Goal: Find specific page/section: Find specific page/section

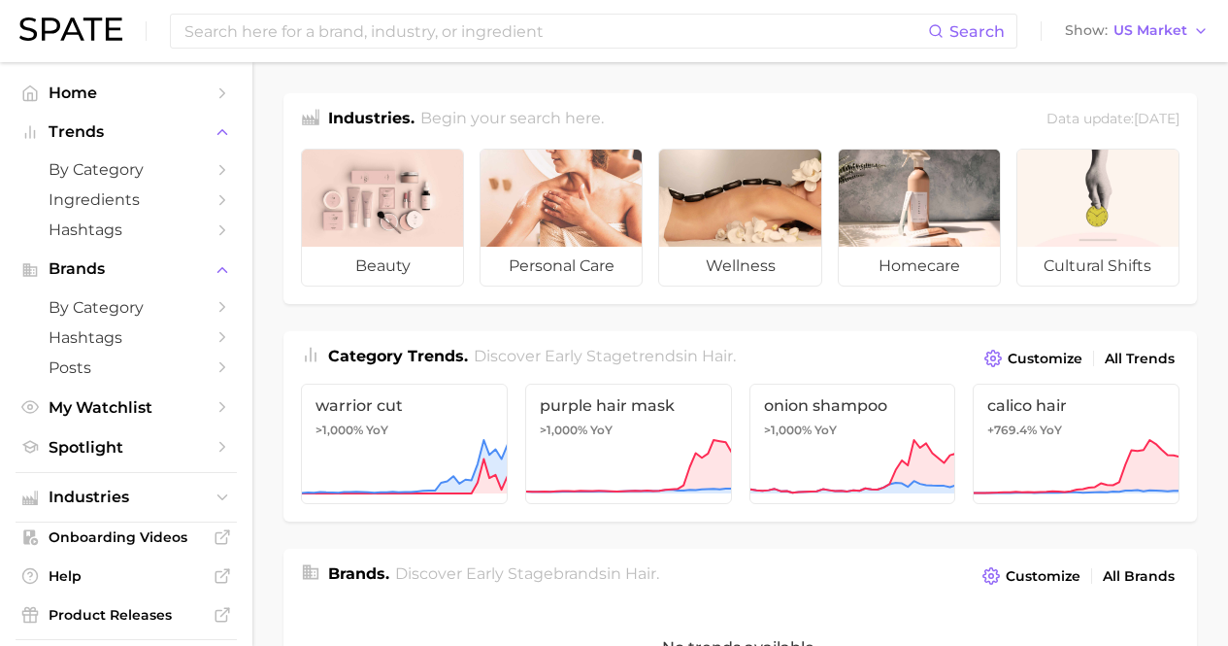
scroll to position [388, 0]
